Goal: Information Seeking & Learning: Learn about a topic

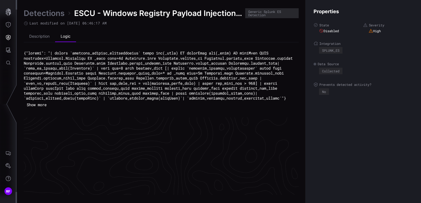
scroll to position [855, 278]
click at [51, 15] on link "Detections" at bounding box center [44, 13] width 41 height 10
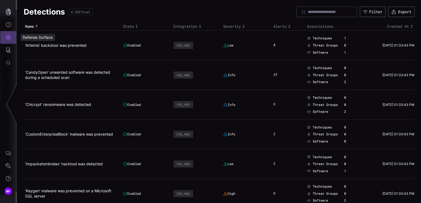
click at [9, 39] on icon "Defense Surface" at bounding box center [9, 38] width 6 height 6
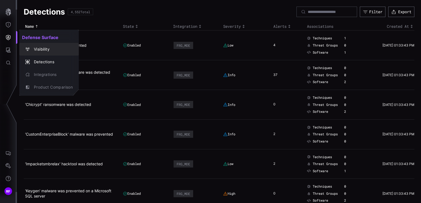
click at [13, 48] on div at bounding box center [210, 101] width 421 height 203
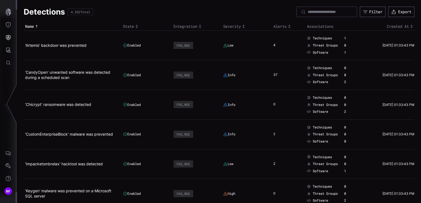
click at [10, 49] on div "Defense Surface Visibility Detections Integrations Product Comparison" at bounding box center [211, 101] width 419 height 203
click at [10, 49] on icon "Attack Surface" at bounding box center [9, 50] width 6 height 6
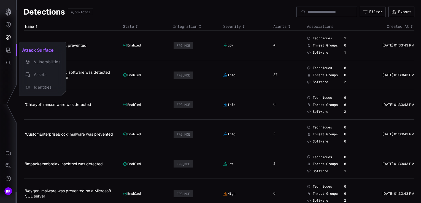
click at [6, 51] on div at bounding box center [210, 101] width 421 height 203
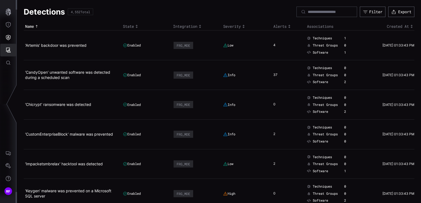
click at [7, 52] on icon "Attack Surface" at bounding box center [9, 50] width 6 height 6
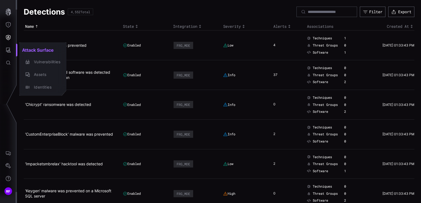
click at [7, 30] on div at bounding box center [210, 101] width 421 height 203
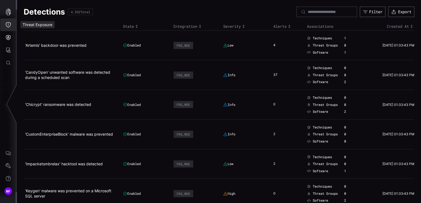
click at [8, 26] on icon "Threat Exposure" at bounding box center [9, 25] width 6 height 6
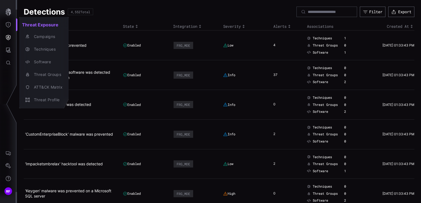
click at [10, 44] on div at bounding box center [210, 101] width 421 height 203
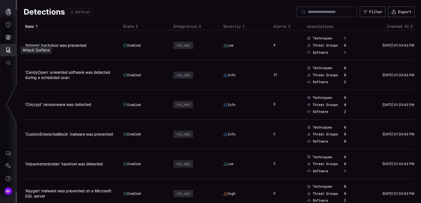
click at [6, 52] on icon "Attack Surface" at bounding box center [9, 50] width 6 height 6
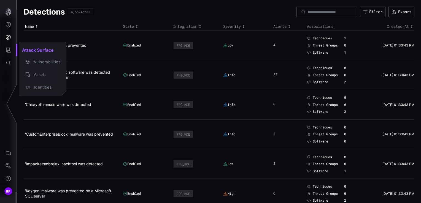
click at [8, 49] on div at bounding box center [210, 101] width 421 height 203
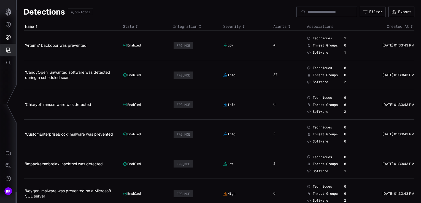
click at [8, 50] on icon "Attack Surface" at bounding box center [9, 50] width 6 height 6
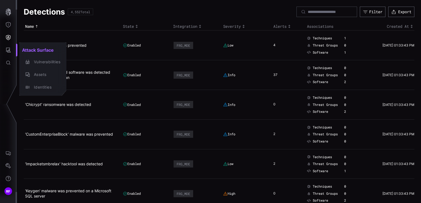
click at [10, 63] on div at bounding box center [210, 101] width 421 height 203
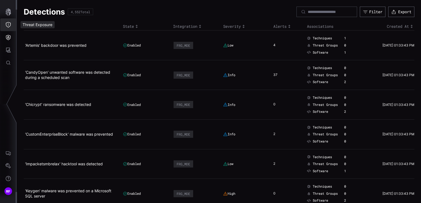
click at [7, 30] on button "Threat Exposure" at bounding box center [8, 24] width 16 height 13
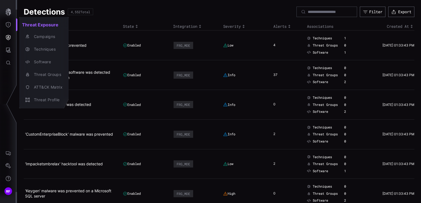
click at [6, 52] on div at bounding box center [210, 101] width 421 height 203
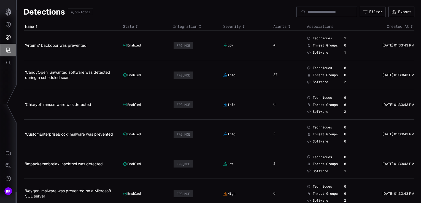
click at [7, 48] on icon "Attack Surface" at bounding box center [9, 50] width 6 height 6
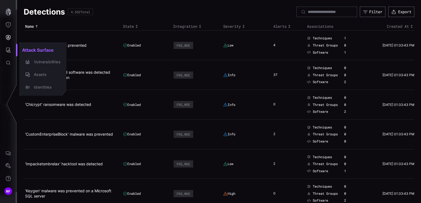
click at [8, 36] on div at bounding box center [210, 101] width 421 height 203
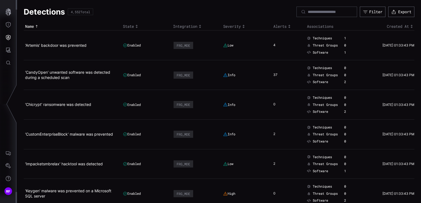
click at [8, 36] on div "Attack Surface Vulnerabilities Assets Identities" at bounding box center [211, 101] width 419 height 203
click at [11, 39] on button "Defense Surface" at bounding box center [8, 37] width 16 height 13
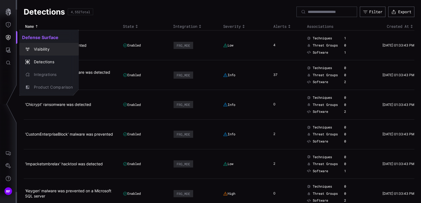
click at [46, 50] on div "Visibility" at bounding box center [52, 49] width 42 height 7
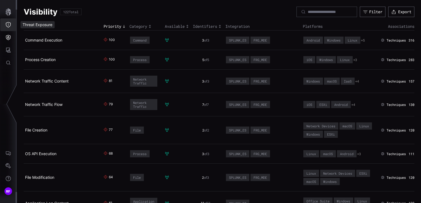
click at [8, 28] on button "Threat Exposure" at bounding box center [8, 24] width 16 height 13
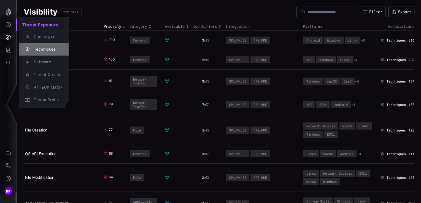
click at [41, 52] on div "Techniques" at bounding box center [46, 49] width 31 height 7
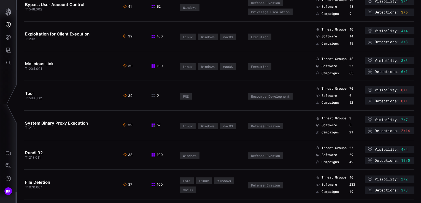
scroll to position [771, 0]
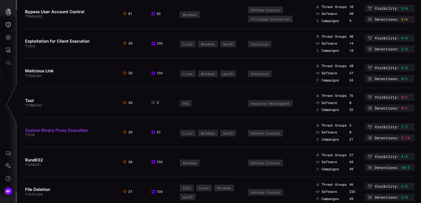
click at [50, 128] on link "System Binary Proxy Execution" at bounding box center [56, 130] width 63 height 5
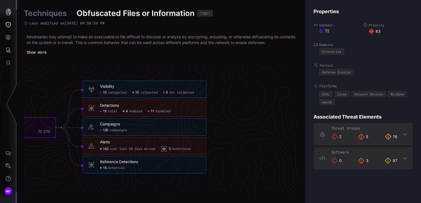
scroll to position [1176, 333]
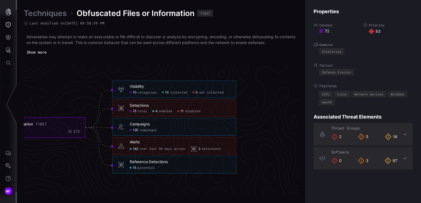
click at [172, 113] on span "enabled" at bounding box center [165, 111] width 13 height 4
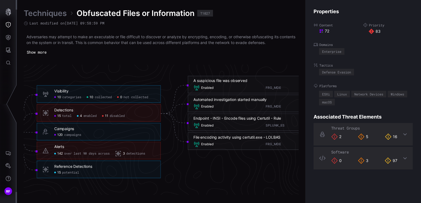
click at [60, 117] on span "15" at bounding box center [59, 116] width 4 height 4
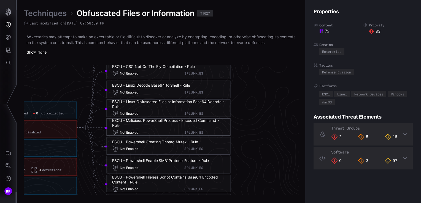
scroll to position [1231, 415]
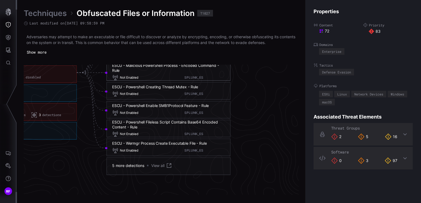
click at [160, 164] on link "View all" at bounding box center [161, 165] width 21 height 6
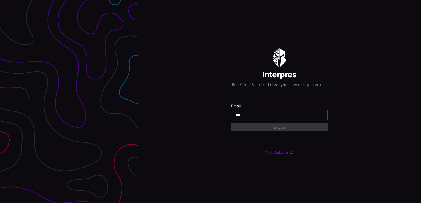
type input "**********"
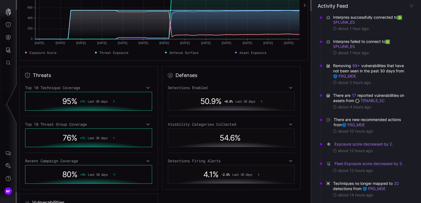
scroll to position [110, 0]
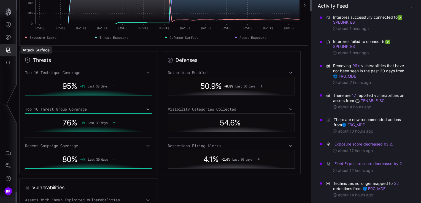
click at [4, 50] on button "Attack Surface" at bounding box center [8, 50] width 16 height 13
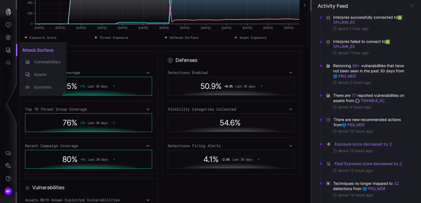
click at [6, 38] on div at bounding box center [210, 101] width 421 height 203
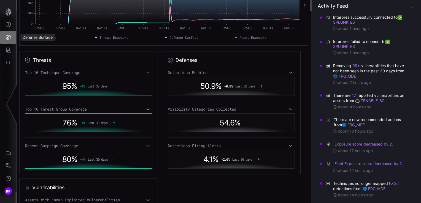
click at [5, 36] on button "Defense Surface" at bounding box center [8, 37] width 16 height 13
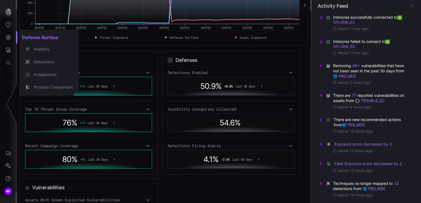
click at [9, 25] on div at bounding box center [210, 101] width 421 height 203
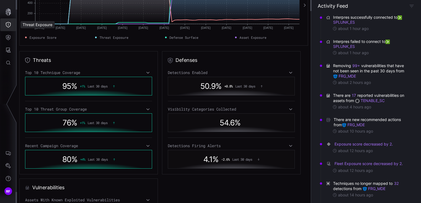
click at [9, 25] on icon "Threat Exposure" at bounding box center [9, 25] width 6 height 6
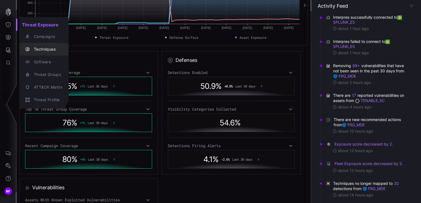
click at [31, 49] on div "button" at bounding box center [28, 49] width 6 height 4
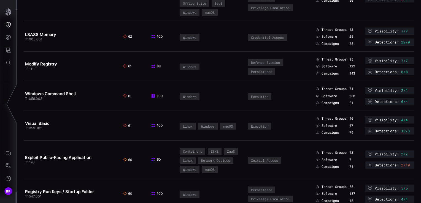
scroll to position [275, 0]
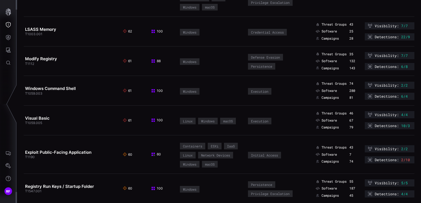
drag, startPoint x: 63, startPoint y: 149, endPoint x: 277, endPoint y: 100, distance: 219.4
click at [277, 100] on td "Execution" at bounding box center [280, 91] width 68 height 30
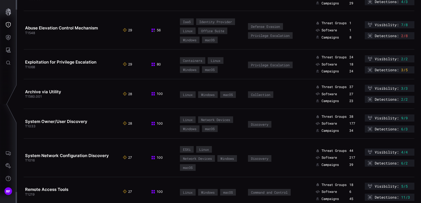
scroll to position [1542, 0]
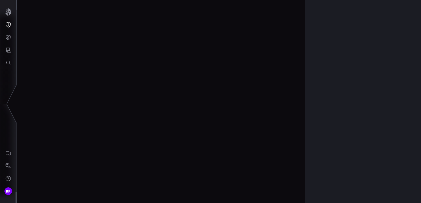
scroll to position [1176, 278]
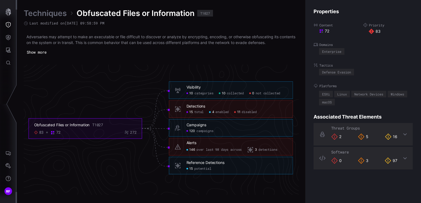
click at [244, 114] on span "disabled" at bounding box center [249, 112] width 15 height 4
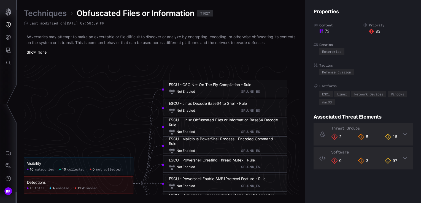
scroll to position [1176, 360]
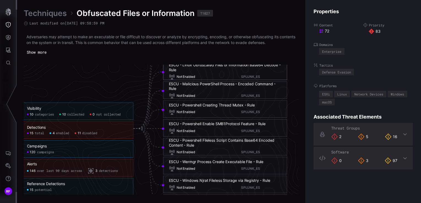
click at [218, 130] on div "Not Enabled SPLUNK_ES" at bounding box center [225, 131] width 113 height 6
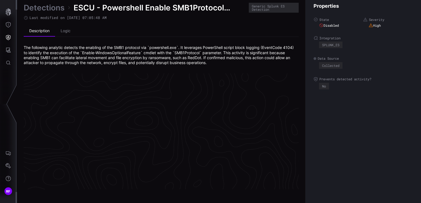
scroll to position [1183, 278]
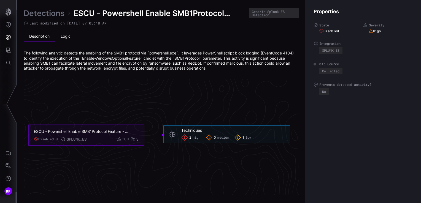
click at [66, 40] on li "Logic" at bounding box center [65, 36] width 21 height 11
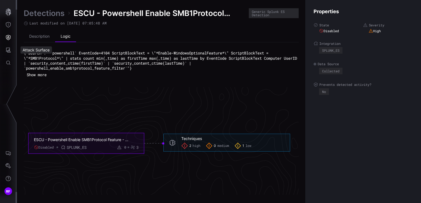
drag, startPoint x: 163, startPoint y: 75, endPoint x: 26, endPoint y: 49, distance: 140.0
click at [26, 49] on body "RF Detections ESCU - Powershell Enable SMB1Protocol Feature - Rule Generic Splu…" at bounding box center [210, 101] width 421 height 203
click at [164, 72] on div "{"search": "`powershell` EventCode=4104 ScriptBlockText = \"*Enable-WindowsOpti…" at bounding box center [161, 65] width 275 height 28
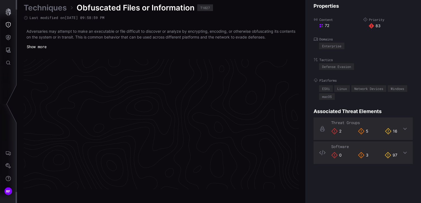
scroll to position [1176, 278]
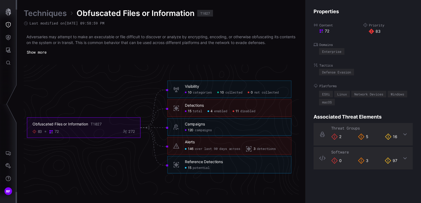
click at [196, 107] on div "Detections" at bounding box center [194, 105] width 19 height 5
click at [409, 8] on div "Properties Content 72 Priority 83 Domains Enterprise Tactics Defense Evasion Pl…" at bounding box center [363, 101] width 116 height 203
click at [242, 112] on span "disabled" at bounding box center [247, 111] width 15 height 4
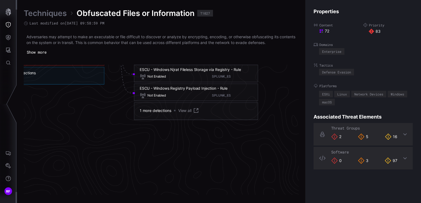
scroll to position [1176, 388]
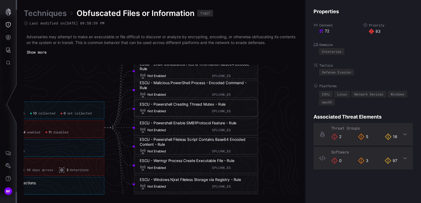
click at [183, 162] on div "ESCU - Wermgr Process Create Executable File - Rule" at bounding box center [187, 161] width 95 height 5
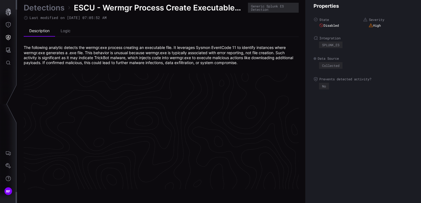
scroll to position [1183, 278]
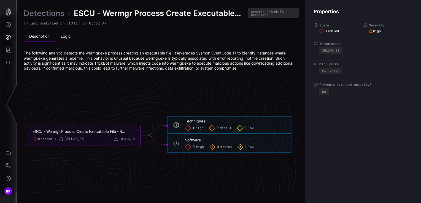
click at [61, 36] on li "Logic" at bounding box center [65, 36] width 21 height 11
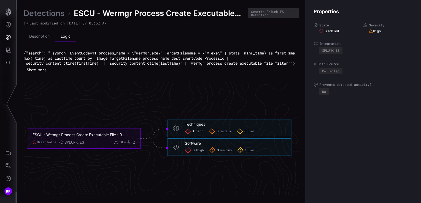
drag, startPoint x: 139, startPoint y: 73, endPoint x: 132, endPoint y: 71, distance: 7.6
click at [132, 71] on div "{"search": "`sysmon` EventCode=11 process_name = \"wermgr.exe\" TargetFilename …" at bounding box center [161, 62] width 275 height 23
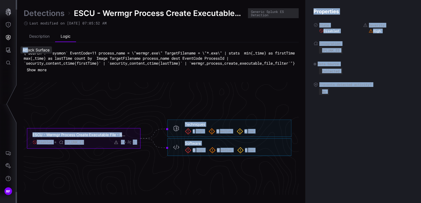
drag, startPoint x: 137, startPoint y: 70, endPoint x: 31, endPoint y: 52, distance: 108.1
click at [31, 52] on body "RF Detections ESCU - Wermgr Process Create Executable File - Rule Generic Splun…" at bounding box center [210, 101] width 421 height 203
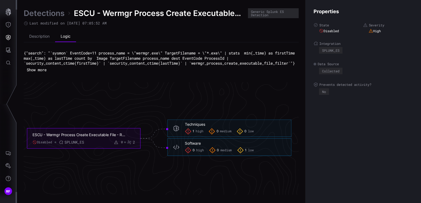
drag, startPoint x: 31, startPoint y: 52, endPoint x: 128, endPoint y: 67, distance: 98.6
click at [128, 66] on code "{"search": "`sysmon` EventCode=11 process_name = \"wermgr.exe\" TargetFilename …" at bounding box center [160, 57] width 273 height 15
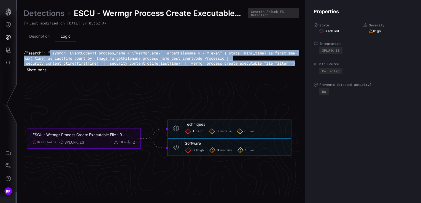
drag, startPoint x: 139, startPoint y: 67, endPoint x: 52, endPoint y: 54, distance: 88.3
click at [52, 54] on pre "{"search": "`sysmon` EventCode=11 process_name = \"wermgr.exe\" TargetFilename …" at bounding box center [161, 58] width 275 height 15
copy code "`sysmon` EventCode=11 process_name = \"wermgr.exe\" TargetFilename = \"*.exe\" …"
click at [35, 39] on li "Description" at bounding box center [39, 36] width 31 height 11
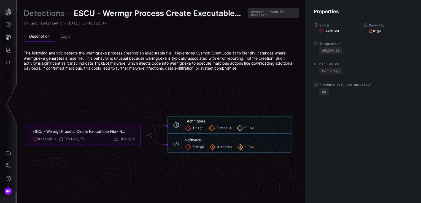
click at [84, 137] on div "SPLUNK_ES" at bounding box center [73, 139] width 19 height 5
click at [239, 135] on div "Software 0 high 0 medium 1 low" at bounding box center [229, 144] width 124 height 18
click at [195, 138] on div "Software" at bounding box center [193, 140] width 16 height 5
click at [192, 124] on div "Techniques 1 high 0 medium 0 low" at bounding box center [235, 125] width 101 height 13
click at [192, 121] on div "Techniques" at bounding box center [195, 121] width 20 height 5
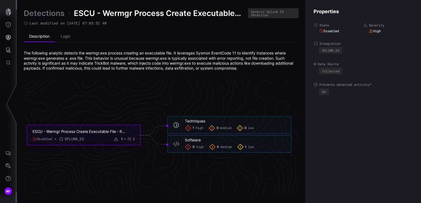
click at [200, 127] on span "high" at bounding box center [199, 128] width 7 height 4
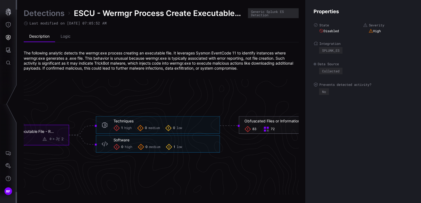
click at [255, 126] on div "83" at bounding box center [250, 129] width 13 height 6
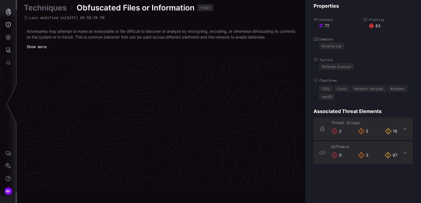
scroll to position [1176, 278]
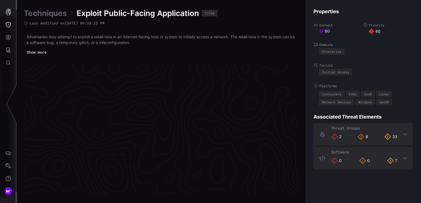
scroll to position [1176, 278]
